Goal: Navigation & Orientation: Find specific page/section

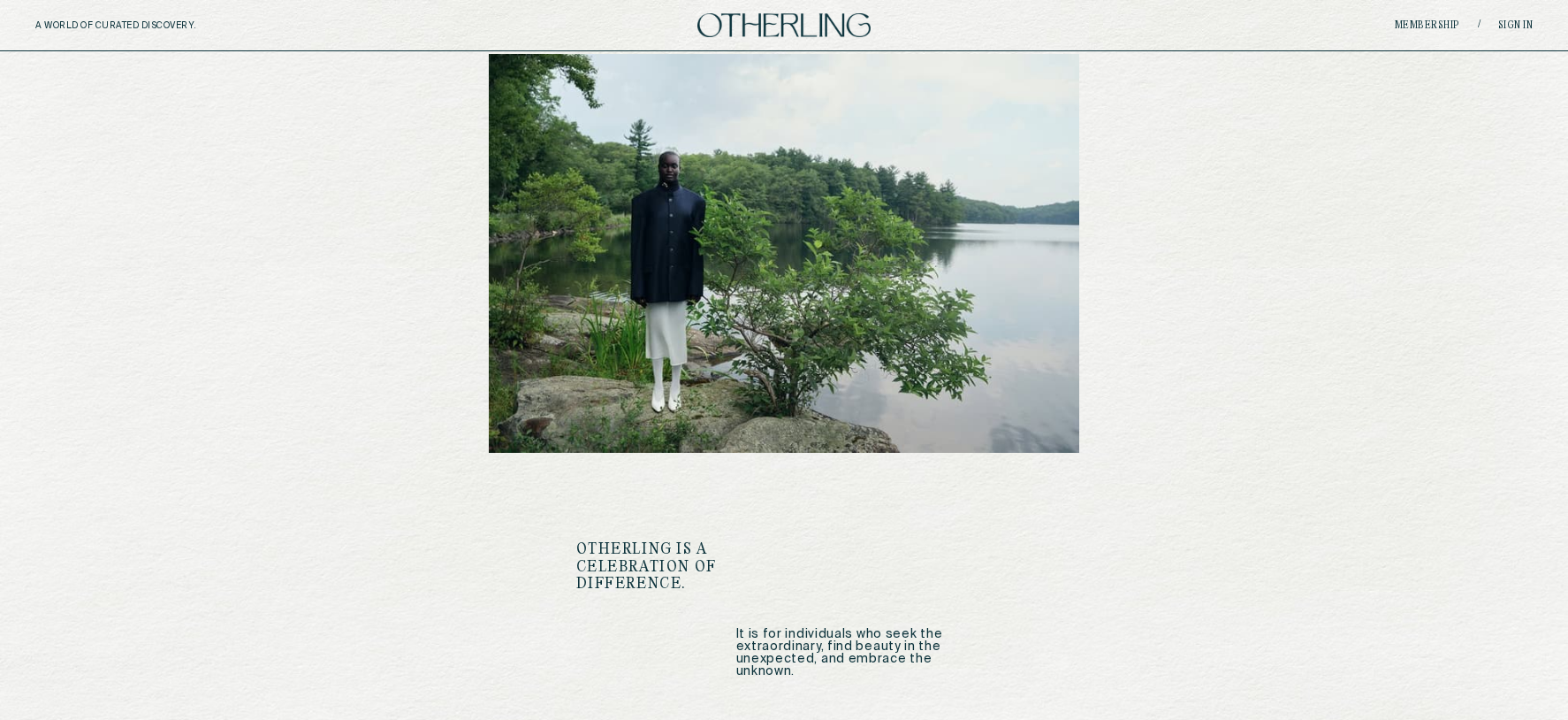
scroll to position [2154, 0]
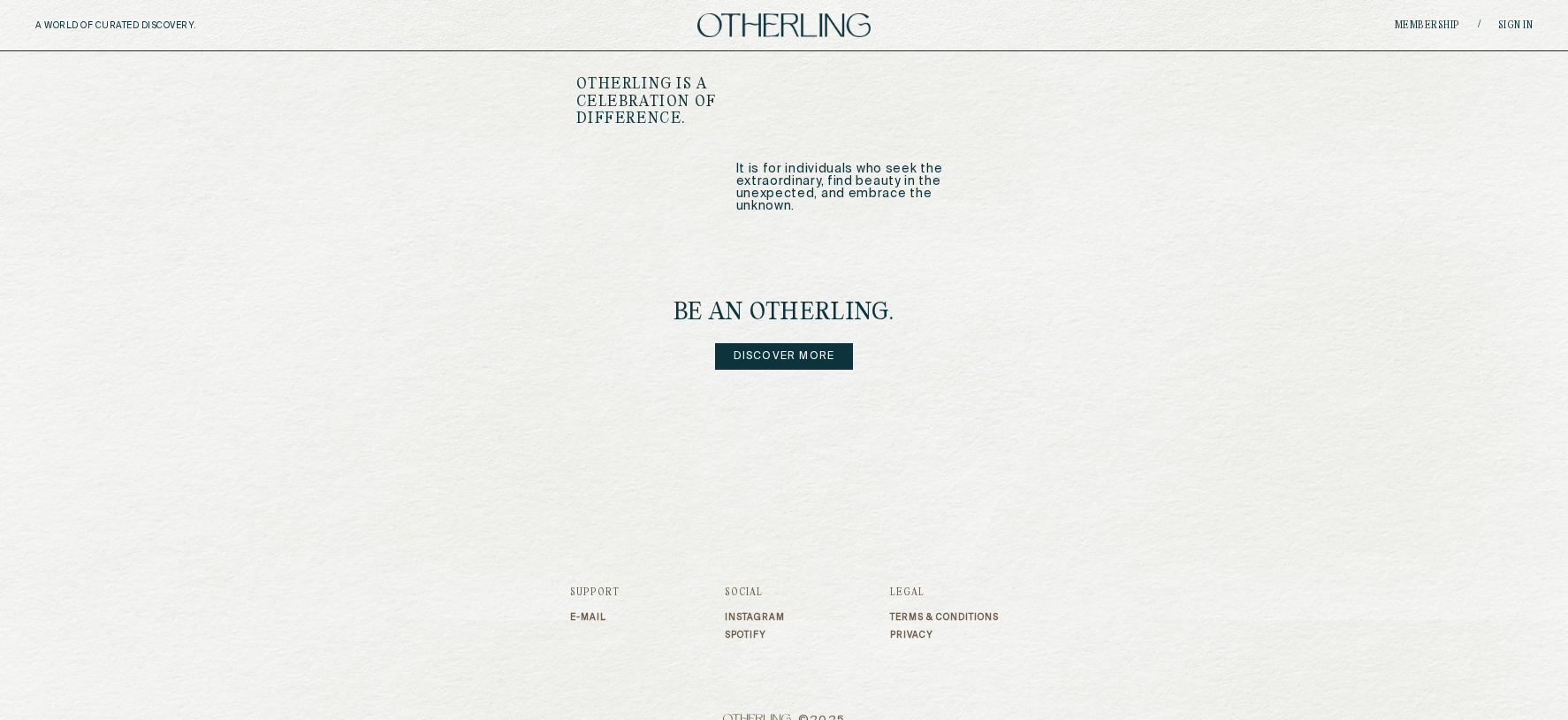
click at [733, 611] on link "Instagram" at bounding box center [754, 617] width 60 height 11
click at [750, 16] on img at bounding box center [784, 25] width 173 height 24
click at [777, 343] on link "Discover more" at bounding box center [784, 356] width 139 height 27
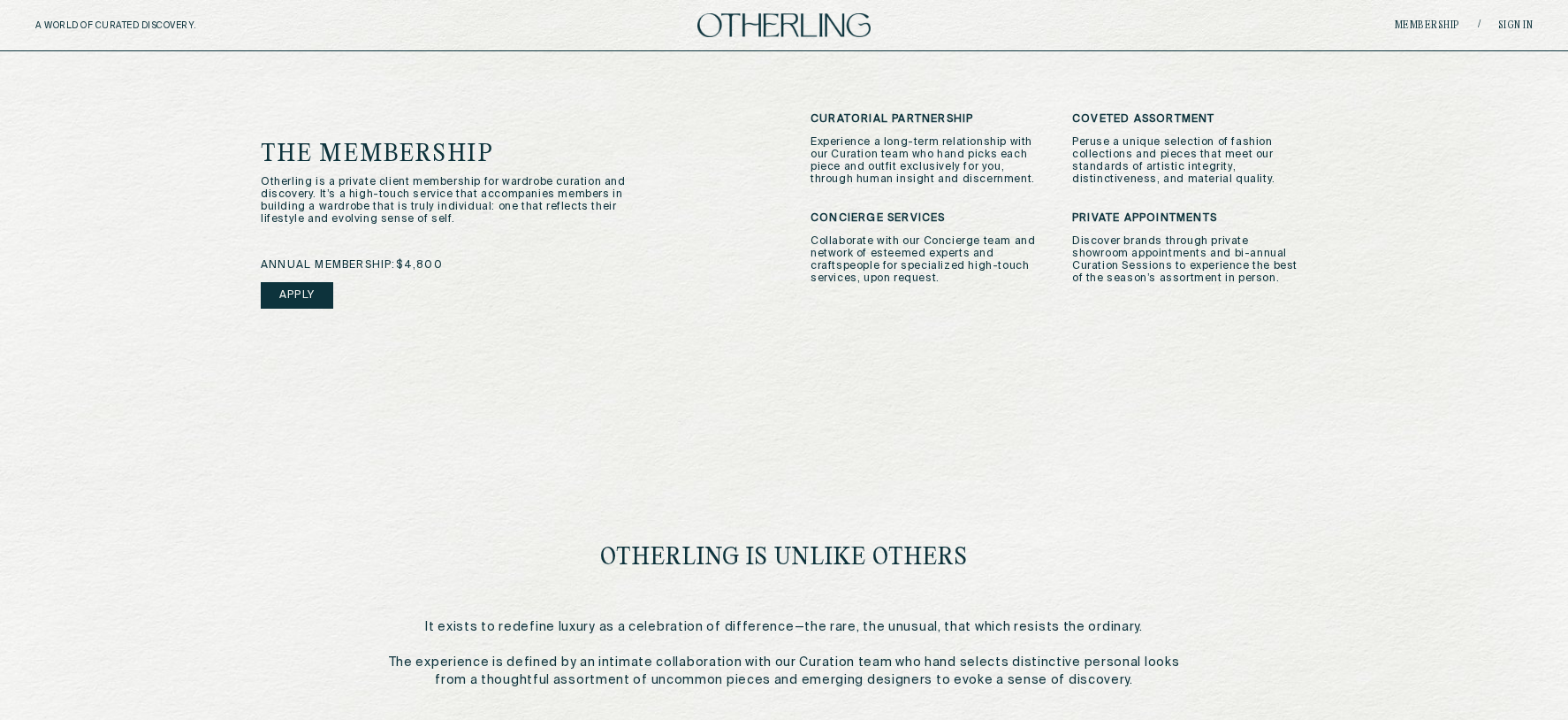
scroll to position [490, 0]
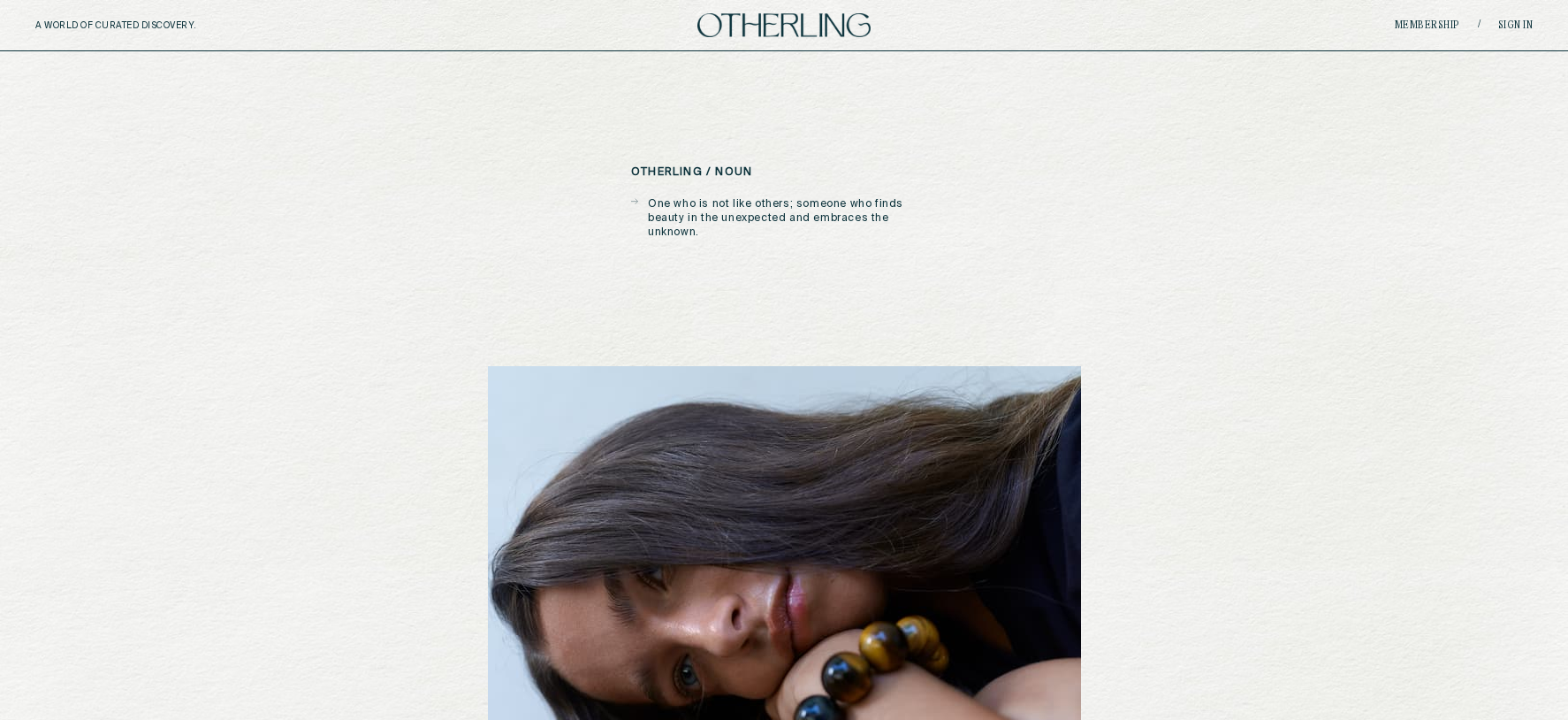
drag, startPoint x: 1271, startPoint y: 207, endPoint x: 1206, endPoint y: 204, distance: 65.1
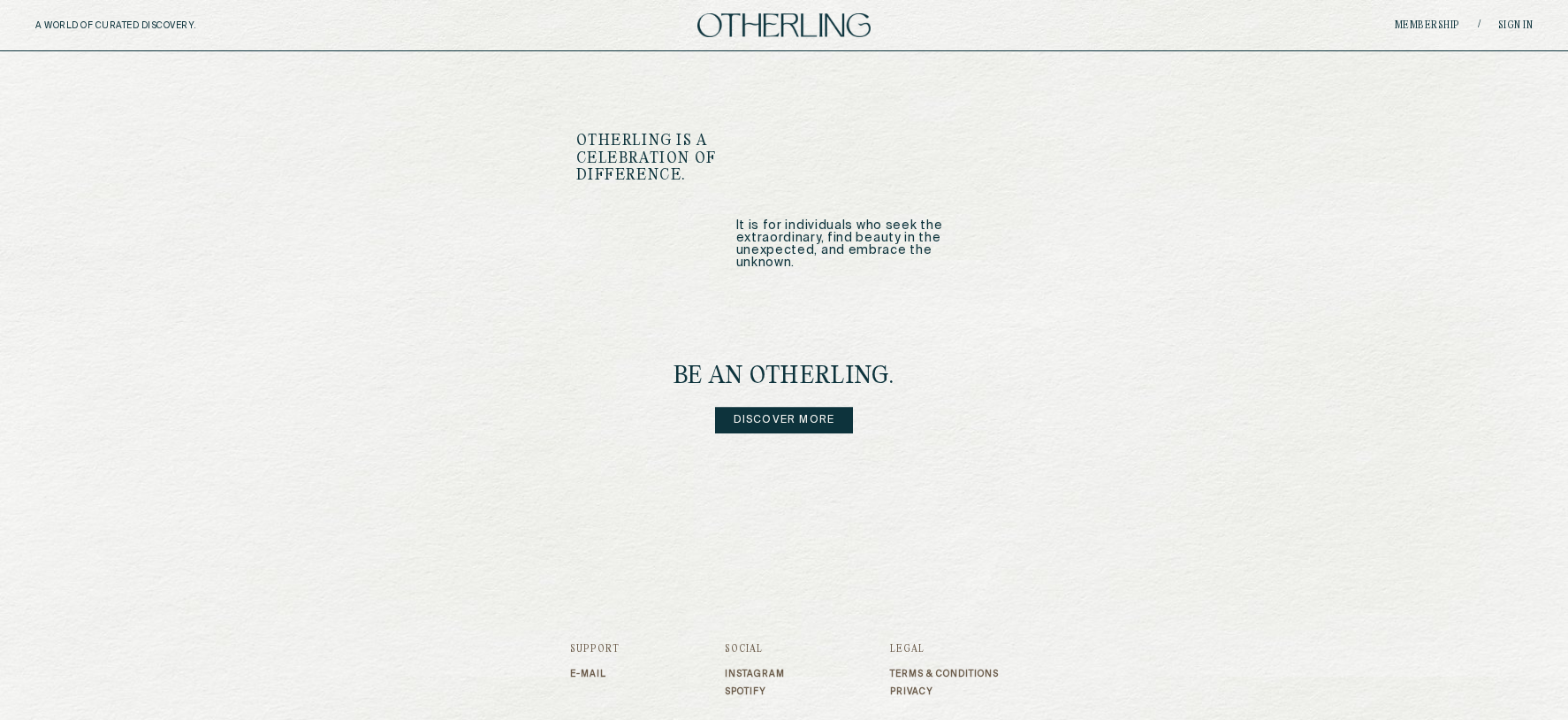
scroll to position [2154, 0]
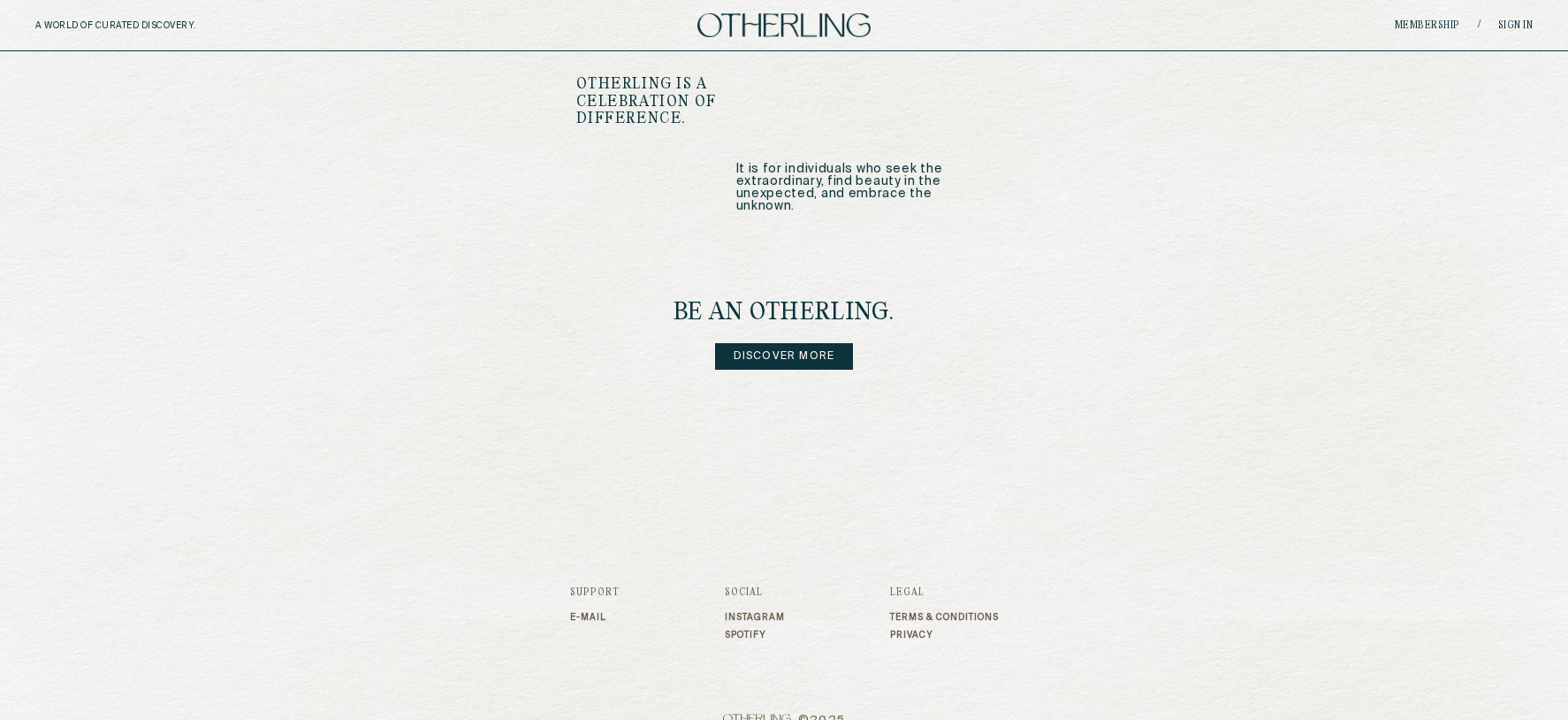
drag, startPoint x: 805, startPoint y: 324, endPoint x: 786, endPoint y: 317, distance: 20.2
click at [805, 343] on link "Discover more" at bounding box center [784, 356] width 139 height 27
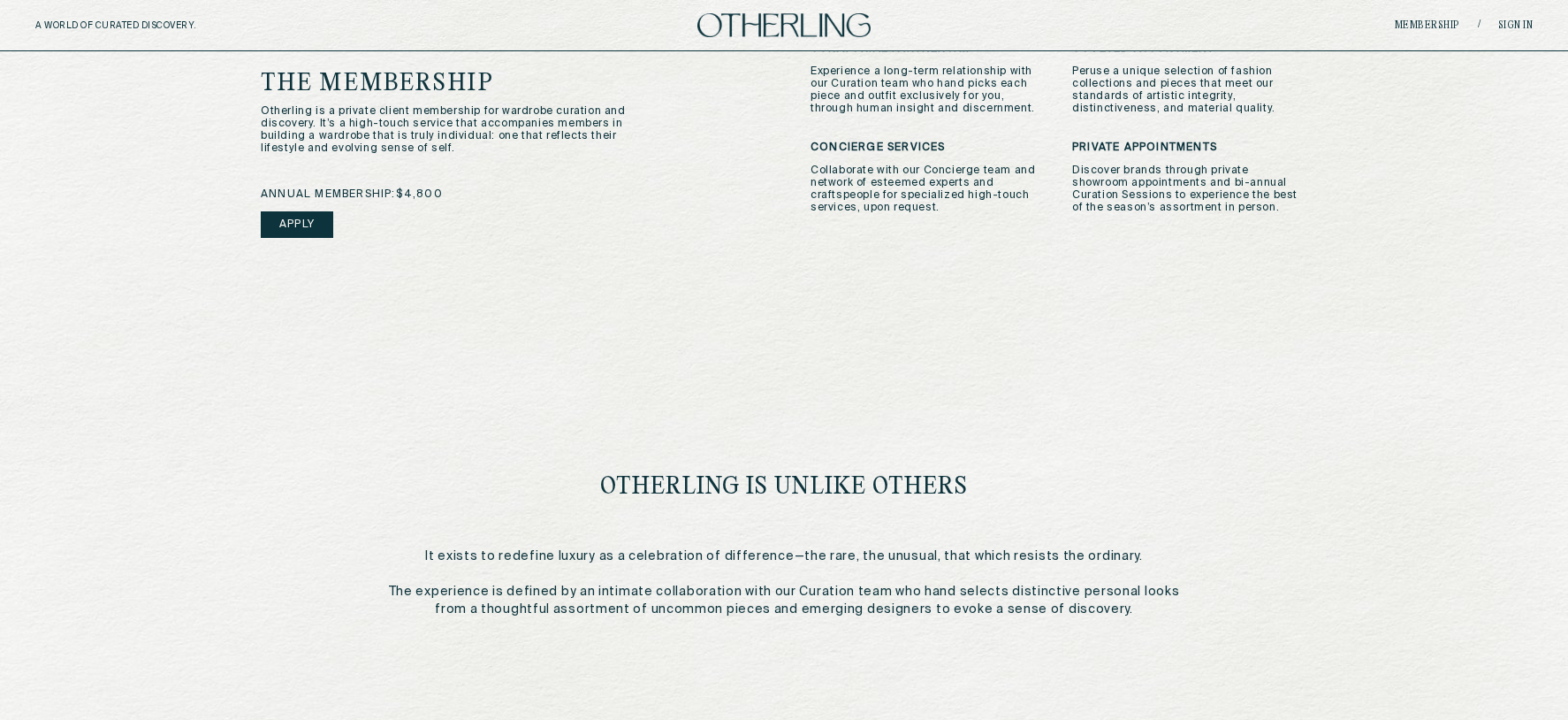
scroll to position [771, 0]
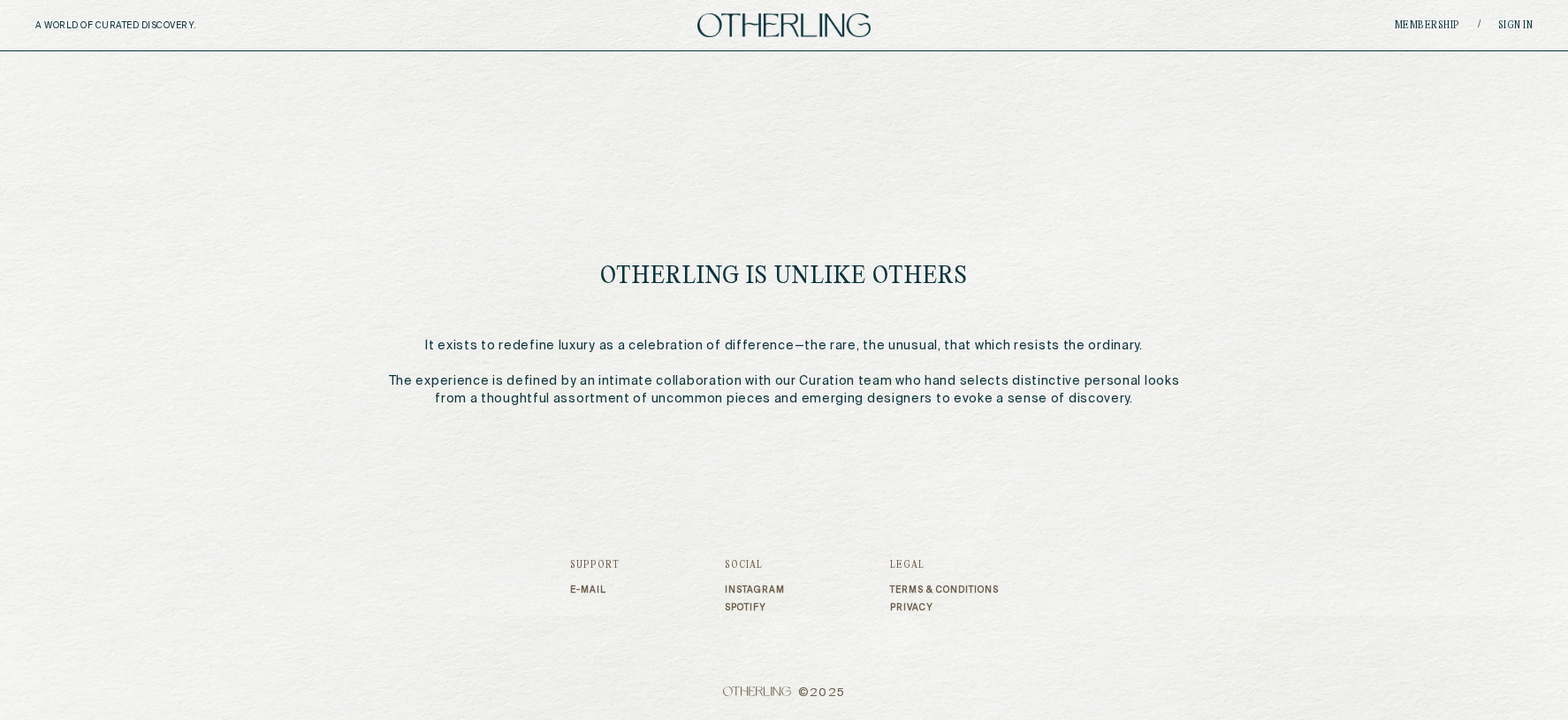
click at [746, 11] on div "A WORLD OF CURATED DISCOVERY. Membership / Sign in" at bounding box center [784, 26] width 1568 height 51
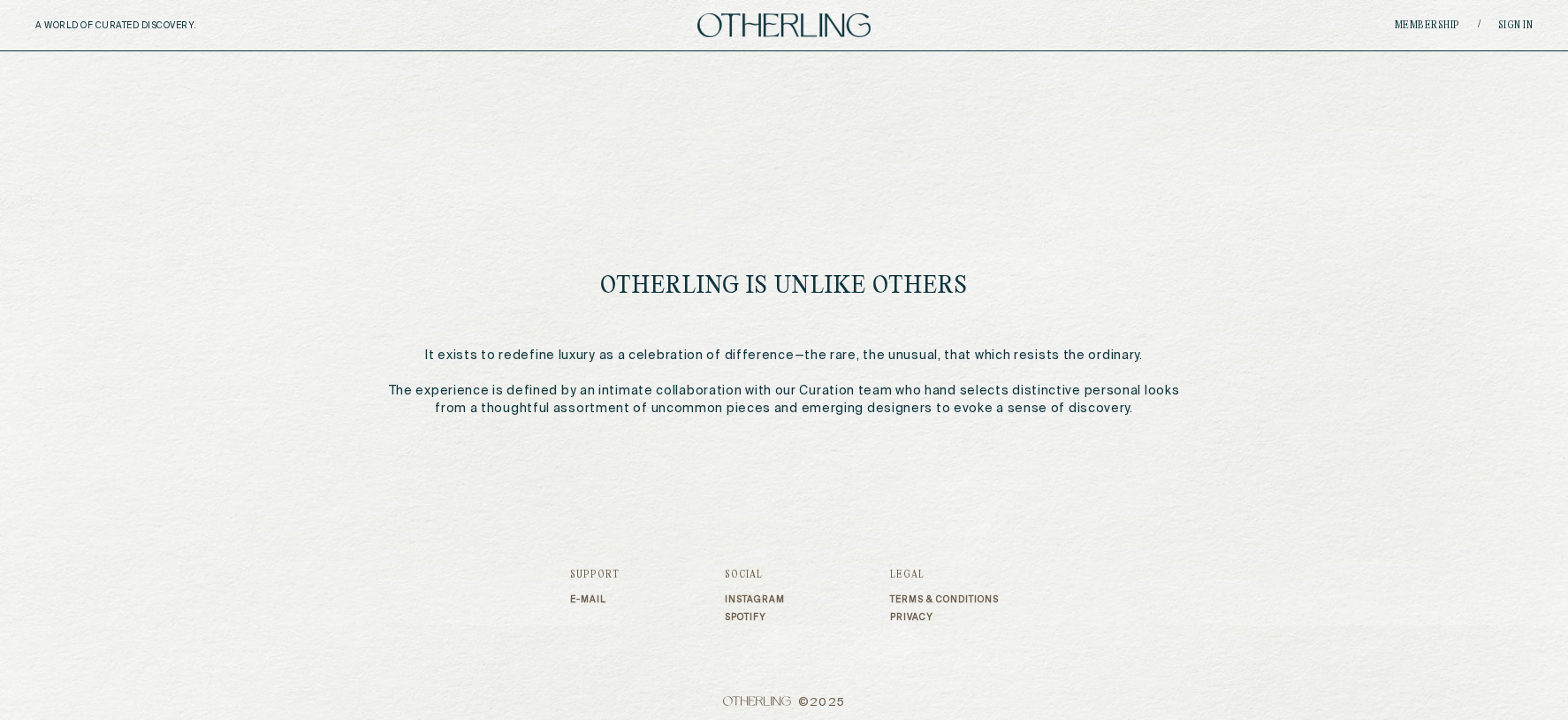
click at [762, 37] on div "A WORLD OF CURATED DISCOVERY. Membership / Sign in" at bounding box center [784, 26] width 1568 height 51
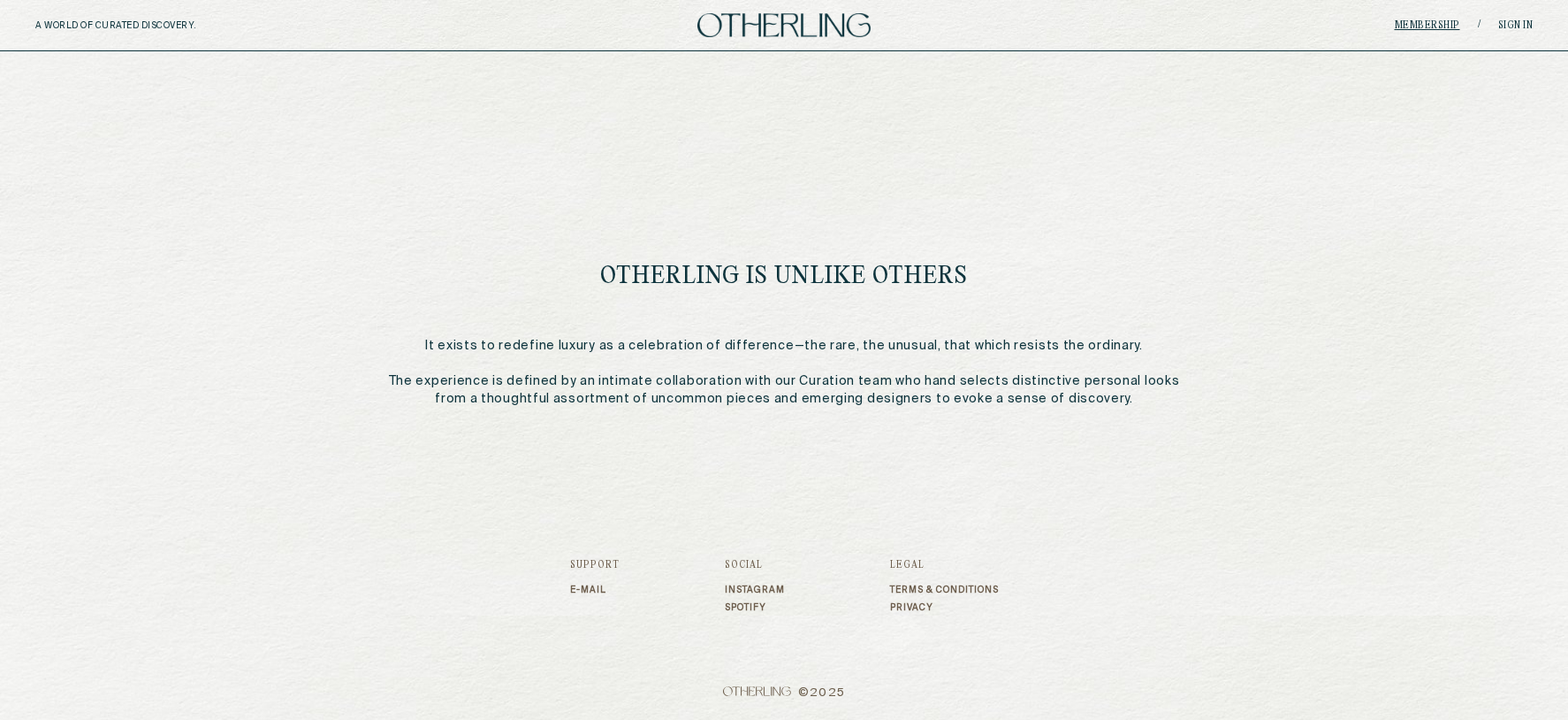
click at [1438, 29] on link "Membership" at bounding box center [1427, 26] width 65 height 11
click at [750, 16] on img at bounding box center [784, 25] width 173 height 24
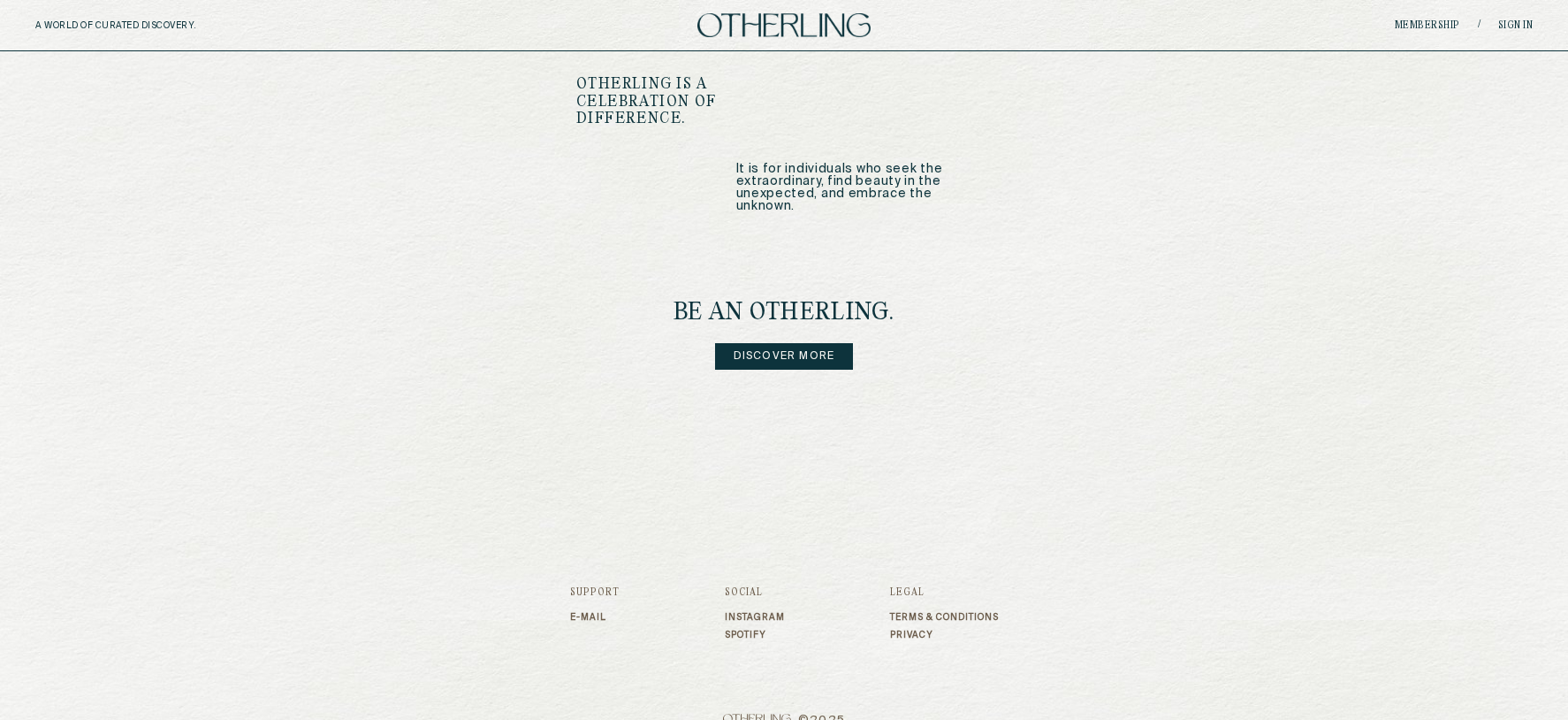
scroll to position [2153, 0]
click at [408, 26] on div "A WORLD OF CURATED DISCOVERY. Membership / Sign in" at bounding box center [784, 26] width 1568 height 51
